Goal: Task Accomplishment & Management: Manage account settings

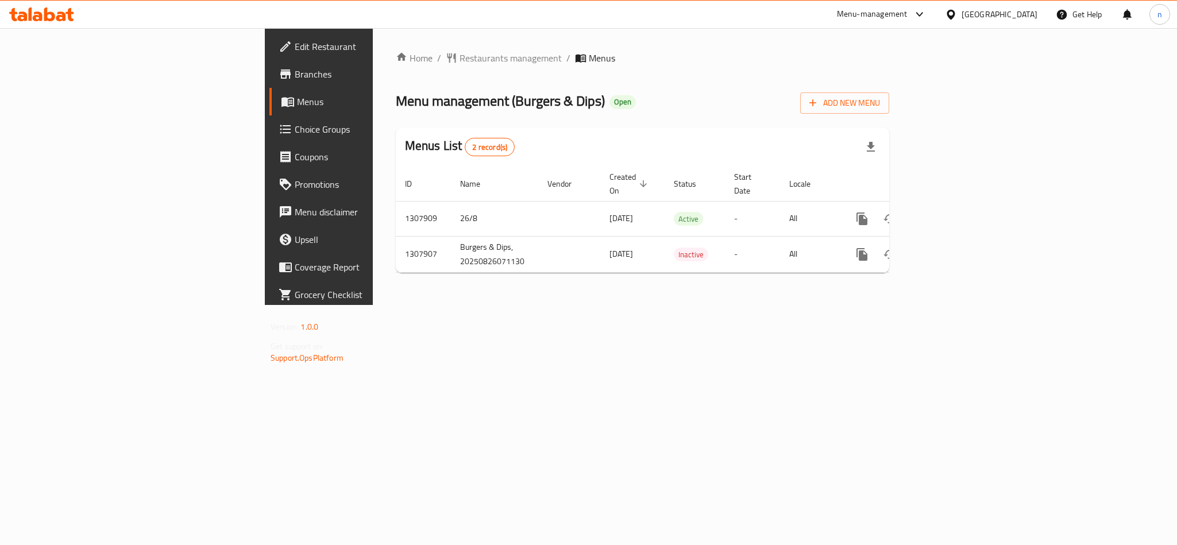
click at [269, 119] on link "Choice Groups" at bounding box center [365, 129] width 192 height 28
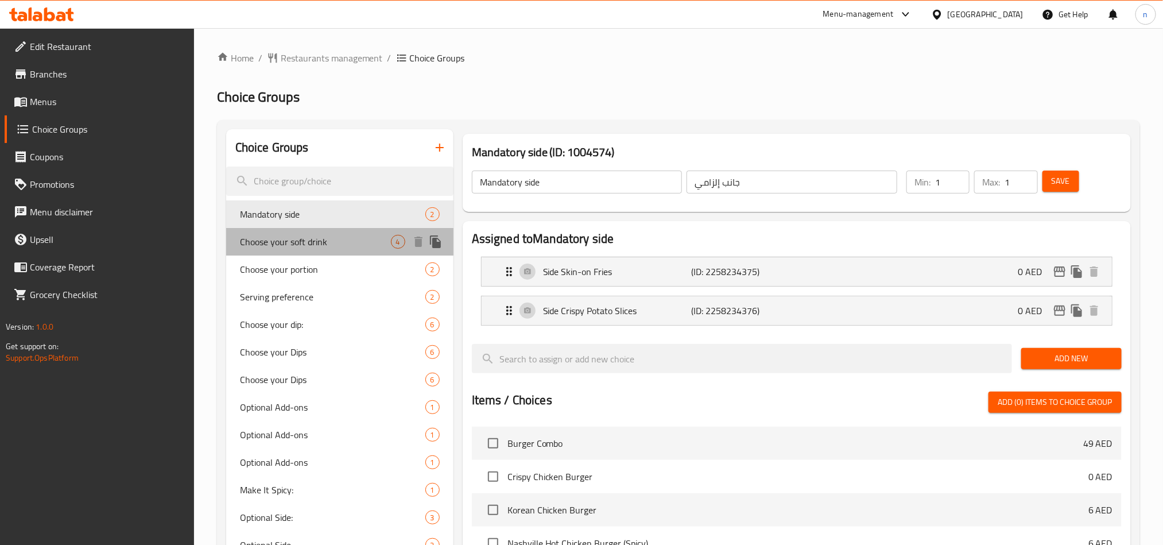
click at [291, 235] on span "Choose your soft drink" at bounding box center [315, 242] width 151 height 14
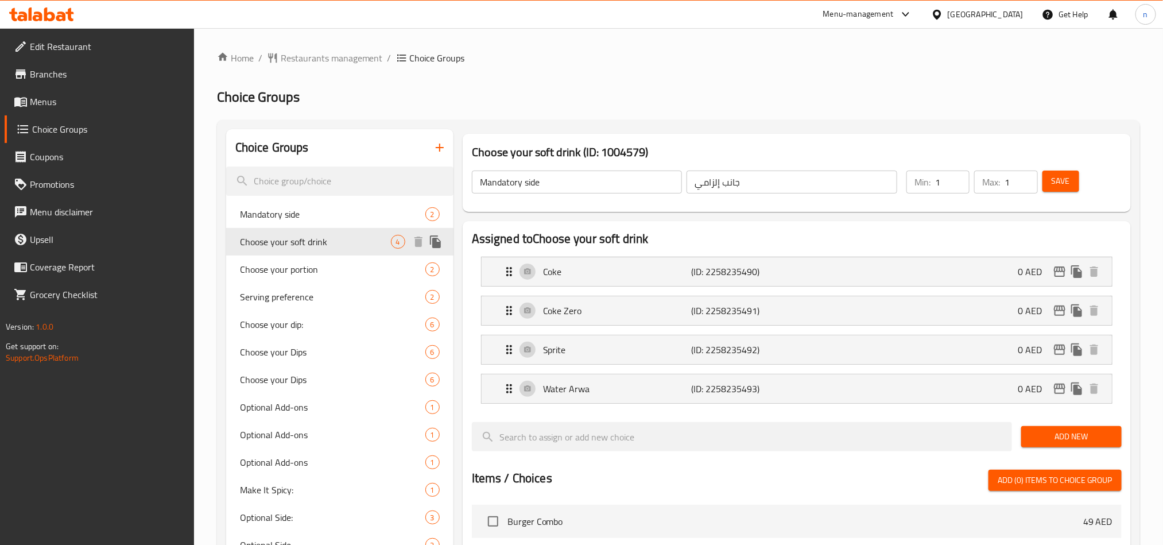
type input "Choose your soft drink"
type input "اختر المشروبك الغازي"
click at [298, 212] on span "Mandatory side" at bounding box center [315, 214] width 151 height 14
type input "Mandatory side"
type input "جانب إلزامي"
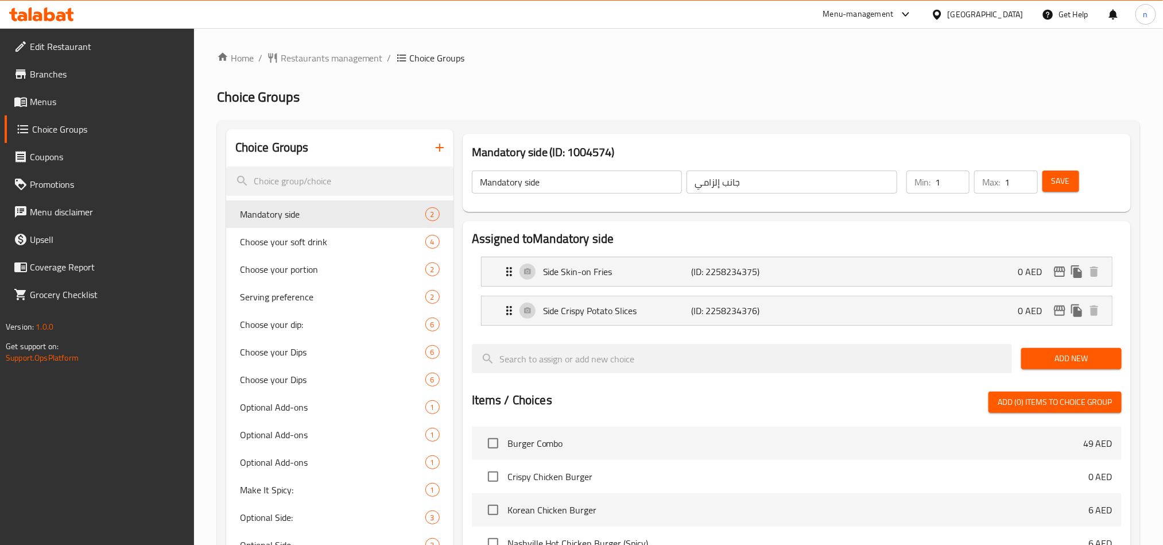
click at [969, 9] on div "[GEOGRAPHIC_DATA]" at bounding box center [986, 14] width 76 height 13
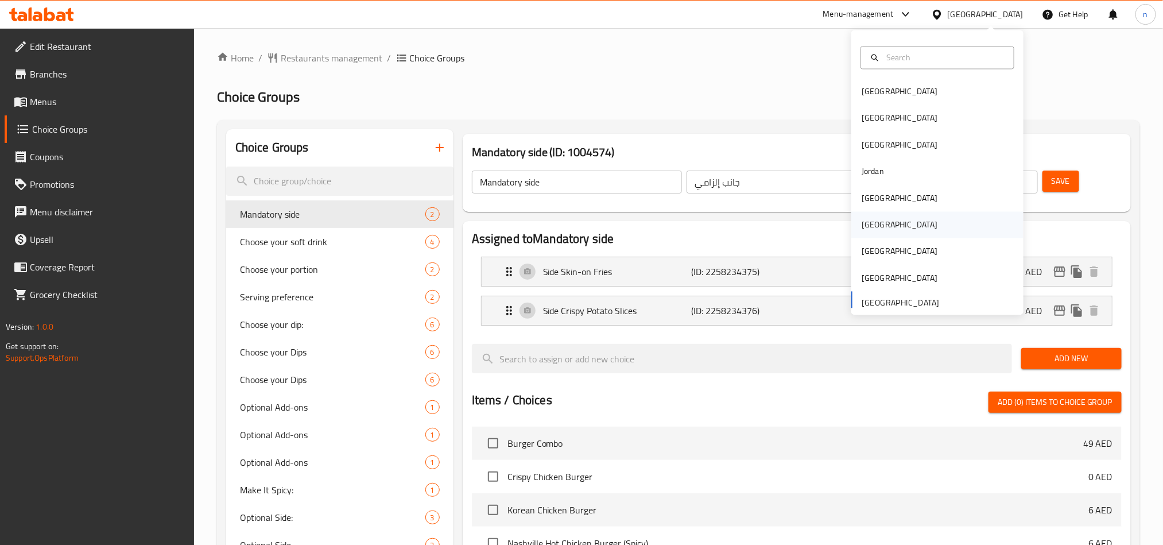
click at [899, 233] on div "[GEOGRAPHIC_DATA]" at bounding box center [938, 225] width 172 height 26
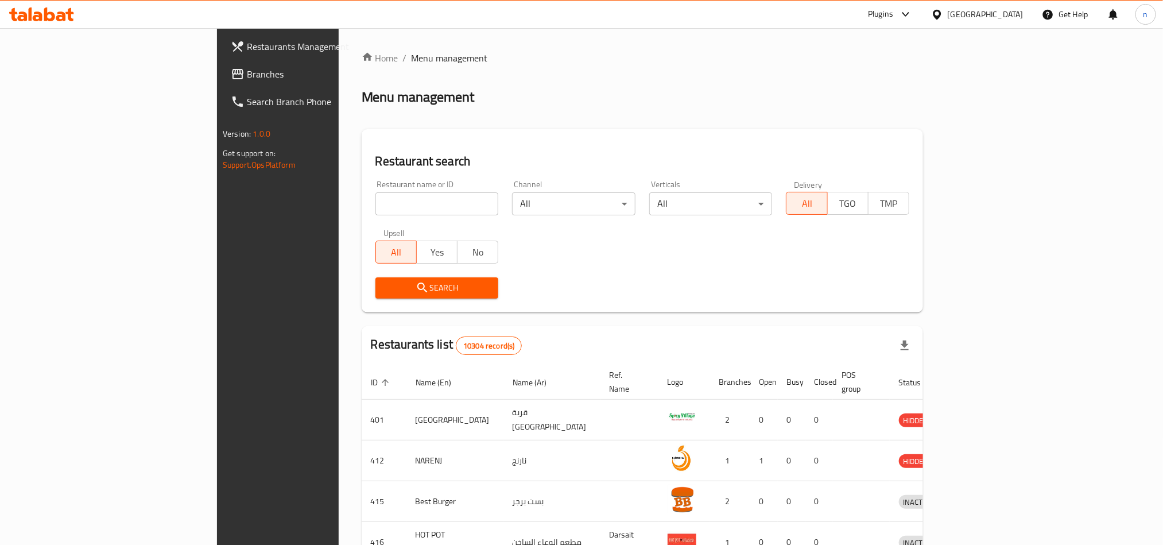
click at [247, 78] on span "Branches" at bounding box center [324, 74] width 155 height 14
